Goal: Information Seeking & Learning: Learn about a topic

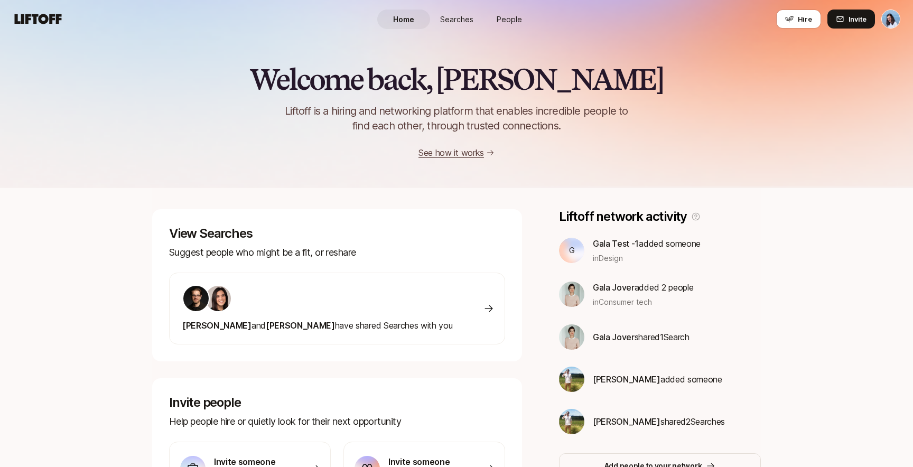
click at [471, 18] on span "Searches" at bounding box center [456, 19] width 33 height 11
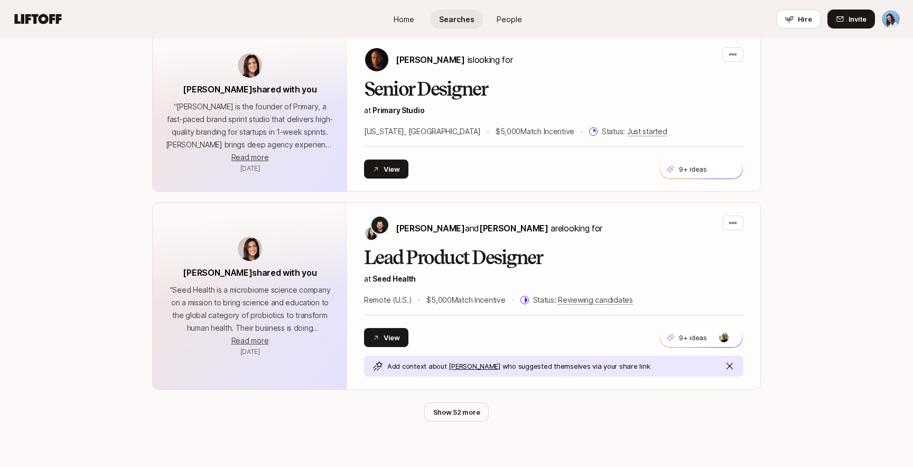
scroll to position [479, 0]
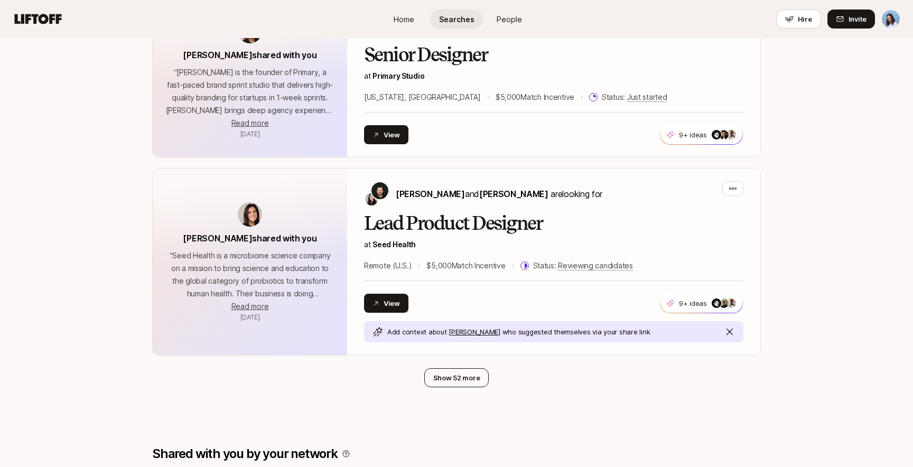
click at [460, 372] on button "Show 52 more" at bounding box center [456, 377] width 65 height 19
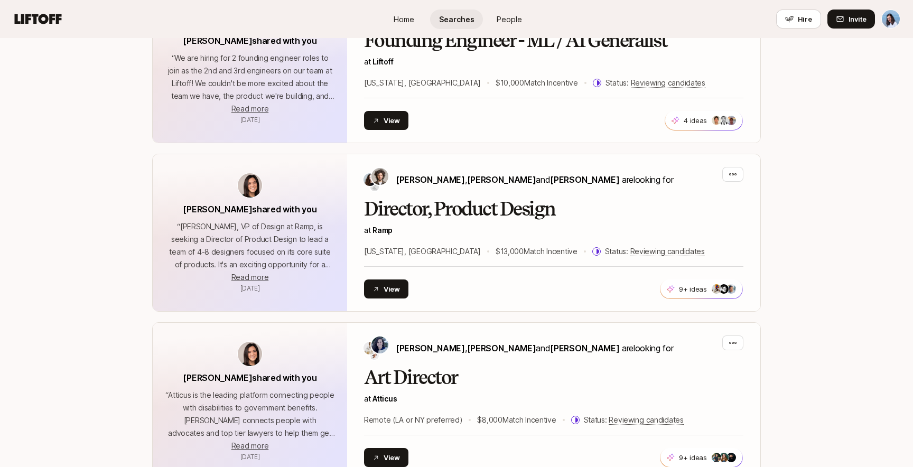
scroll to position [2588, 0]
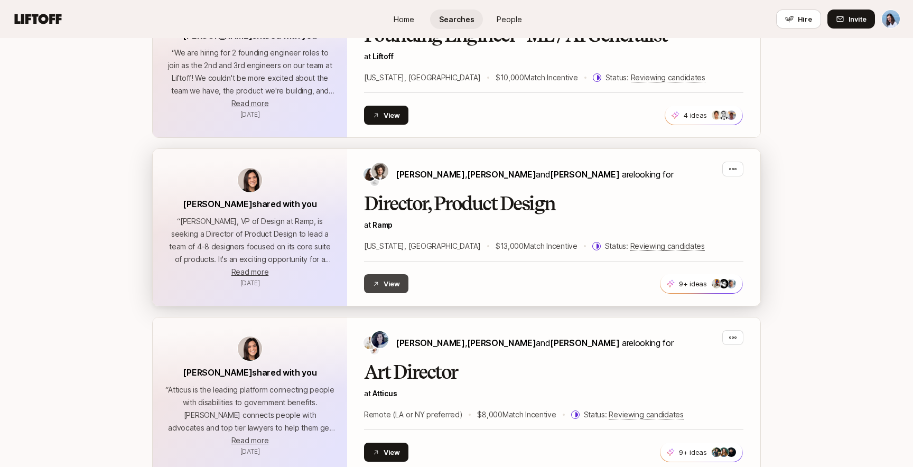
click at [390, 274] on button "View" at bounding box center [386, 283] width 44 height 19
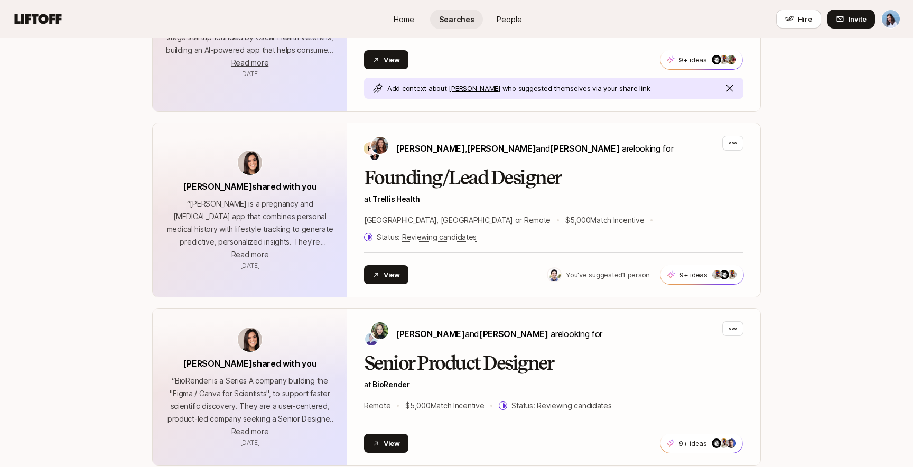
scroll to position [3318, 0]
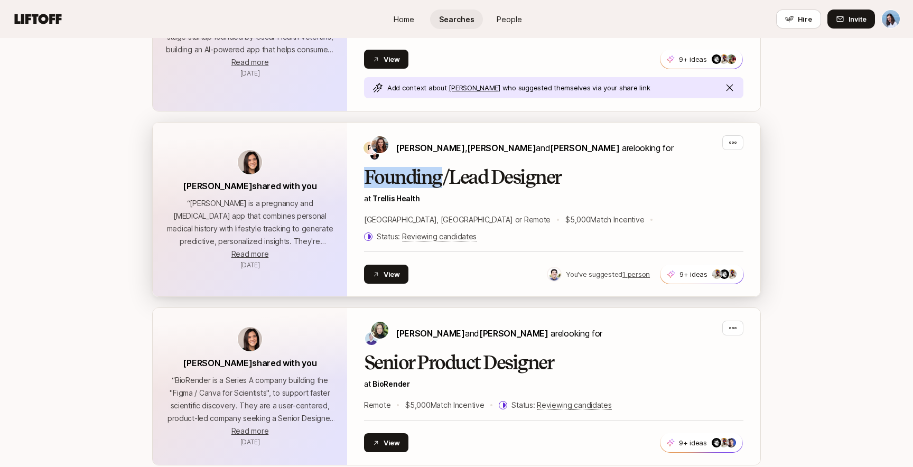
click at [664, 167] on h2 "Founding/Lead Designer" at bounding box center [553, 177] width 379 height 21
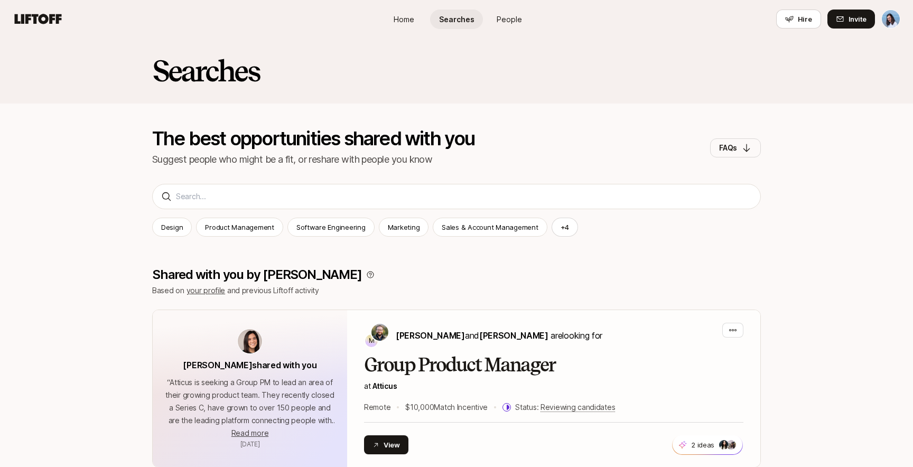
scroll to position [3312, 0]
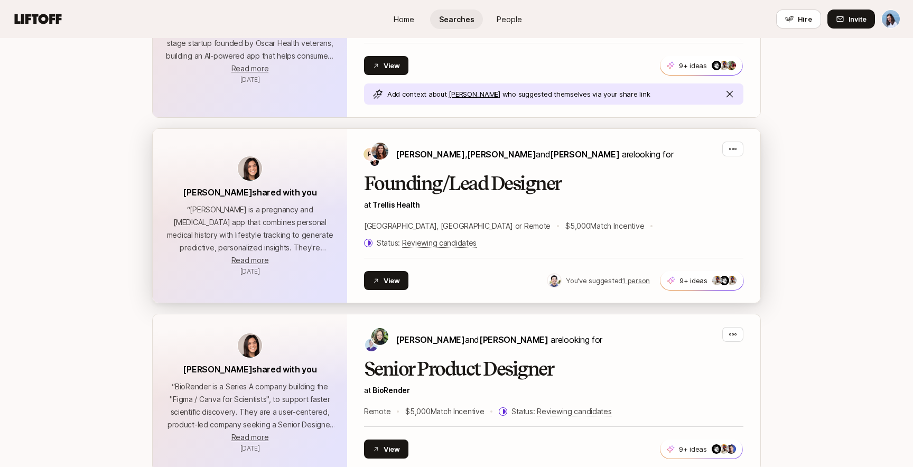
click at [432, 173] on h2 "Founding/Lead Designer" at bounding box center [553, 183] width 379 height 21
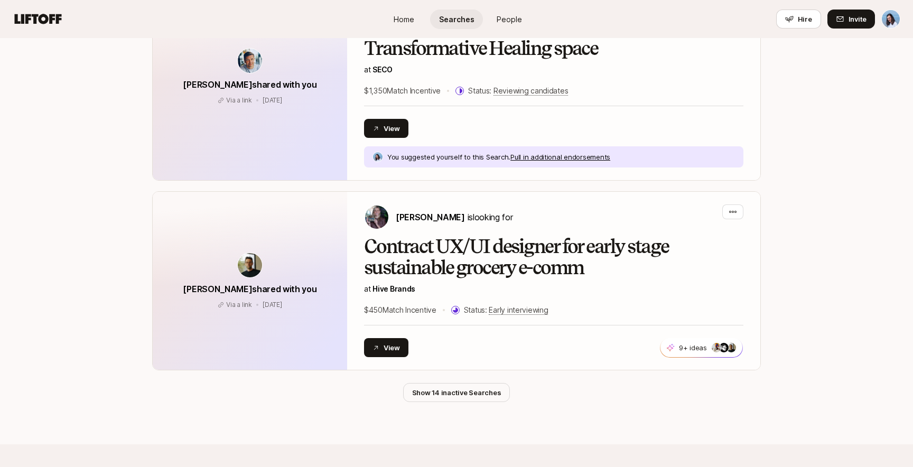
scroll to position [6022, 0]
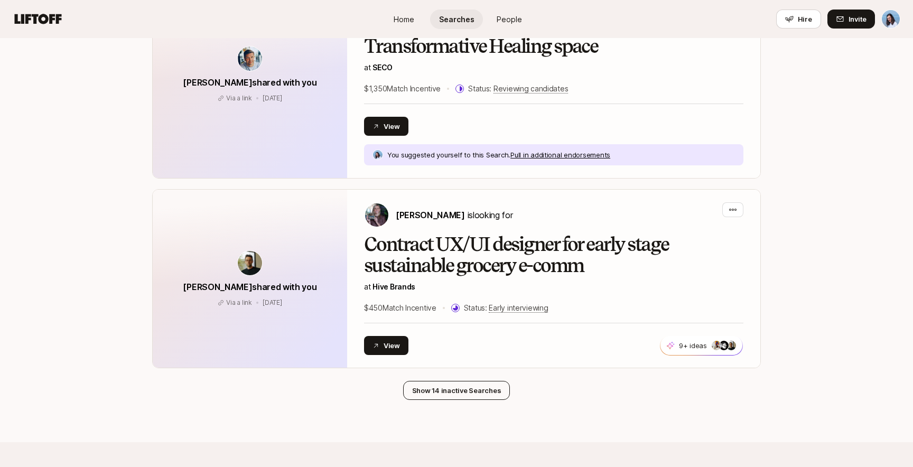
click at [448, 381] on button "Show 14 inactive Searches" at bounding box center [456, 390] width 107 height 19
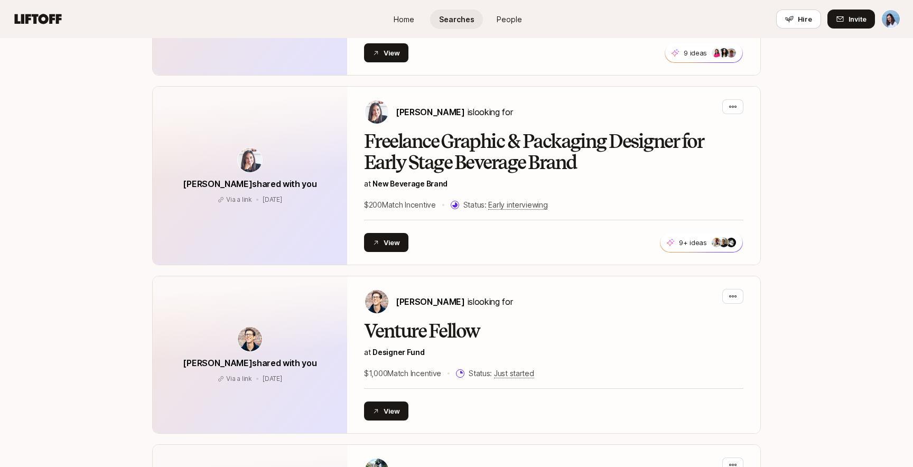
scroll to position [9989, 0]
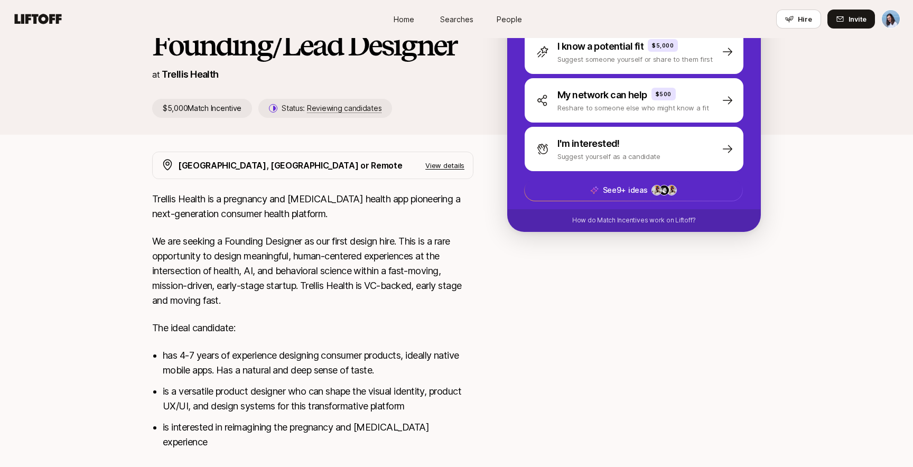
scroll to position [159, 0]
